Goal: Book appointment/travel/reservation

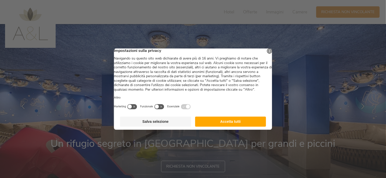
click at [234, 125] on button "Accetta tutti" at bounding box center [230, 121] width 71 height 10
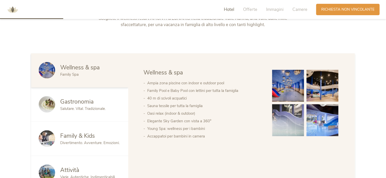
scroll to position [253, 0]
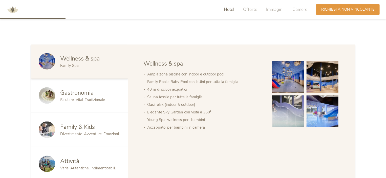
click at [67, 133] on span "Divertimento. Avventure. Emozioni." at bounding box center [89, 133] width 59 height 5
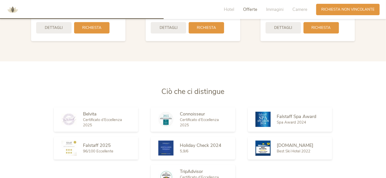
scroll to position [733, 0]
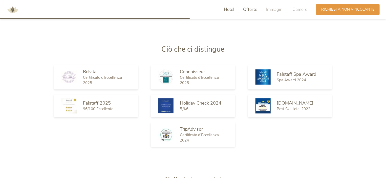
click at [232, 8] on span "Hotel" at bounding box center [229, 10] width 10 height 6
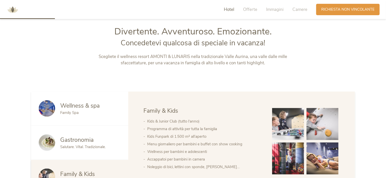
scroll to position [231, 0]
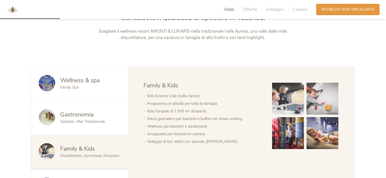
click at [85, 83] on span "Wellness & spa" at bounding box center [79, 80] width 39 height 8
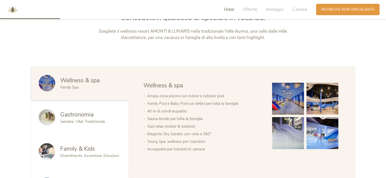
click at [89, 115] on span "Gastronomia" at bounding box center [76, 115] width 33 height 8
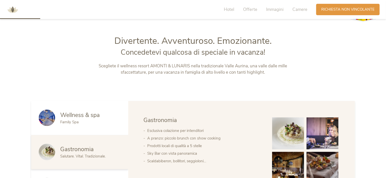
scroll to position [155, 0]
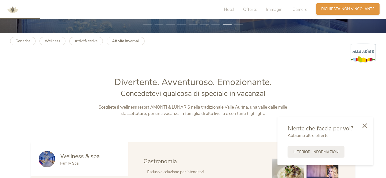
click at [345, 9] on span "Richiesta non vincolante" at bounding box center [347, 8] width 53 height 5
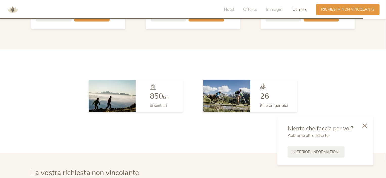
scroll to position [1459, 0]
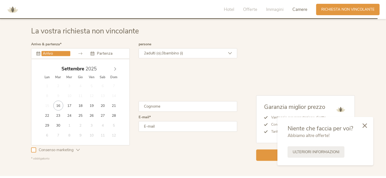
click at [62, 55] on input "text" at bounding box center [55, 53] width 29 height 5
type input "20.09.2025"
type input "22.09.2025"
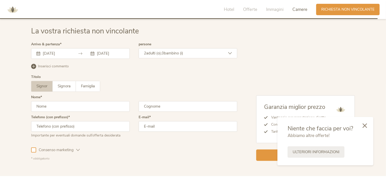
click at [162, 51] on span "adulti (o)," at bounding box center [153, 53] width 15 height 5
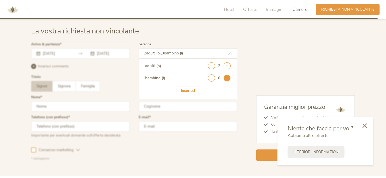
click at [227, 76] on icon at bounding box center [227, 77] width 7 height 7
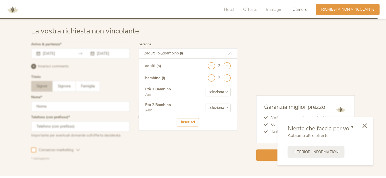
click at [219, 93] on select "seleziona 0 1 2 3 4 5 6 7 8 9 10 11 12 13 14 15 16 17" at bounding box center [218, 92] width 25 height 8
select select "4"
click at [206, 88] on select "seleziona 0 1 2 3 4 5 6 7 8 9 10 11 12 13 14 15 16 17" at bounding box center [218, 92] width 25 height 8
click at [208, 105] on select "seleziona 0 1 2 3 4 5 6 7 8 9 10 11 12 13 14 15 16 17" at bounding box center [218, 107] width 25 height 8
select select "6"
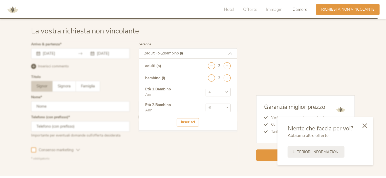
click at [206, 103] on select "seleziona 0 1 2 3 4 5 6 7 8 9 10 11 12 13 14 15 16 17" at bounding box center [218, 107] width 25 height 8
click at [254, 56] on div "Garanzia miglior prezzo Vantaggio per prenotazione diretta Consulenza personali…" at bounding box center [296, 101] width 118 height 118
click at [77, 101] on div at bounding box center [134, 101] width 209 height 120
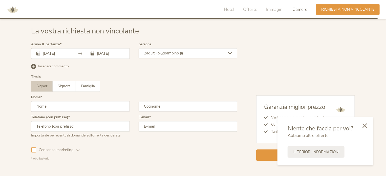
drag, startPoint x: 65, startPoint y: 87, endPoint x: 65, endPoint y: 92, distance: 5.1
click at [65, 87] on span "Signora" at bounding box center [64, 85] width 13 height 5
click at [64, 107] on input "text" at bounding box center [80, 106] width 99 height 11
type input "Francesca"
click at [89, 86] on span "Famiglia" at bounding box center [88, 85] width 14 height 5
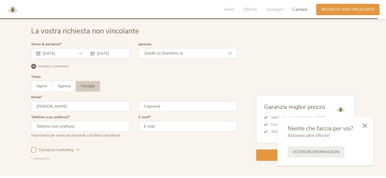
click at [154, 105] on input "text" at bounding box center [188, 106] width 99 height 11
type input "Rizzi"
click at [166, 126] on input "email" at bounding box center [188, 126] width 99 height 11
type input "francesca.manganello@gmail.com"
drag, startPoint x: 172, startPoint y: 147, endPoint x: 163, endPoint y: 151, distance: 10.1
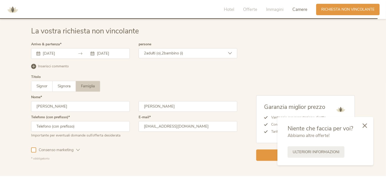
click at [170, 149] on div "Consenso marketing Consenso profilazione" at bounding box center [134, 149] width 206 height 15
click at [34, 151] on div at bounding box center [33, 149] width 5 height 5
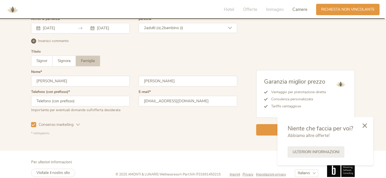
scroll to position [1491, 0]
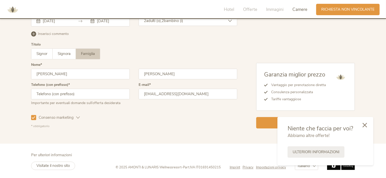
click at [366, 125] on icon at bounding box center [364, 125] width 5 height 5
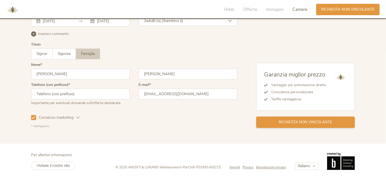
click at [306, 120] on span "Richiesta non vincolante" at bounding box center [305, 121] width 53 height 5
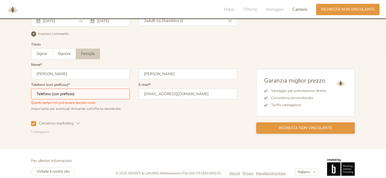
scroll to position [1497, 0]
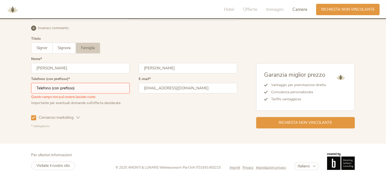
click at [93, 88] on input "text" at bounding box center [80, 88] width 99 height 11
type input "00393335211547"
click at [317, 122] on span "Richiesta non vincolante" at bounding box center [305, 121] width 53 height 5
